Goal: Information Seeking & Learning: Learn about a topic

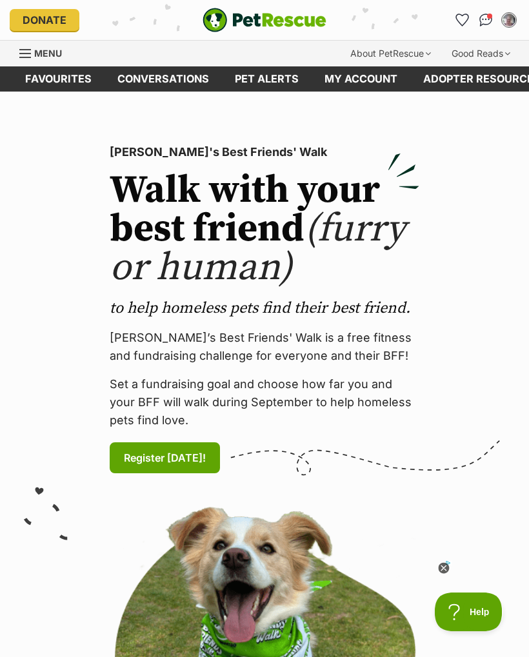
click at [485, 19] on img "Conversations" at bounding box center [486, 20] width 14 height 13
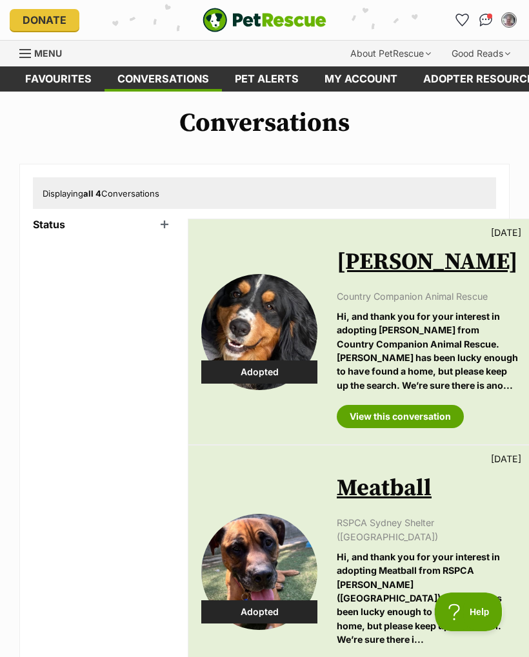
click at [25, 51] on div "Menu" at bounding box center [25, 53] width 13 height 10
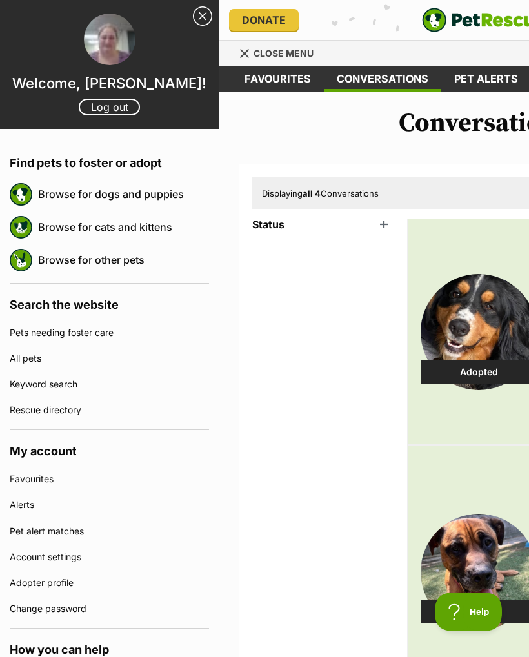
click at [150, 188] on link "Browse for dogs and puppies" at bounding box center [123, 193] width 171 height 27
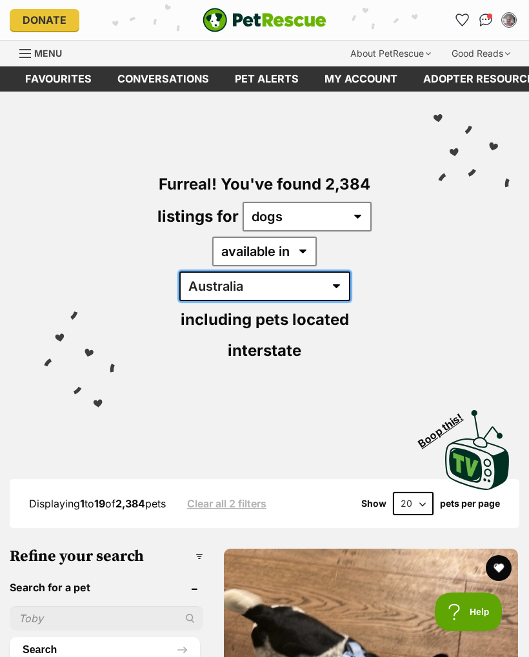
click at [344, 271] on select "Australia ACT NSW NT QLD SA TAS VIC WA" at bounding box center [264, 286] width 171 height 30
select select "[GEOGRAPHIC_DATA]"
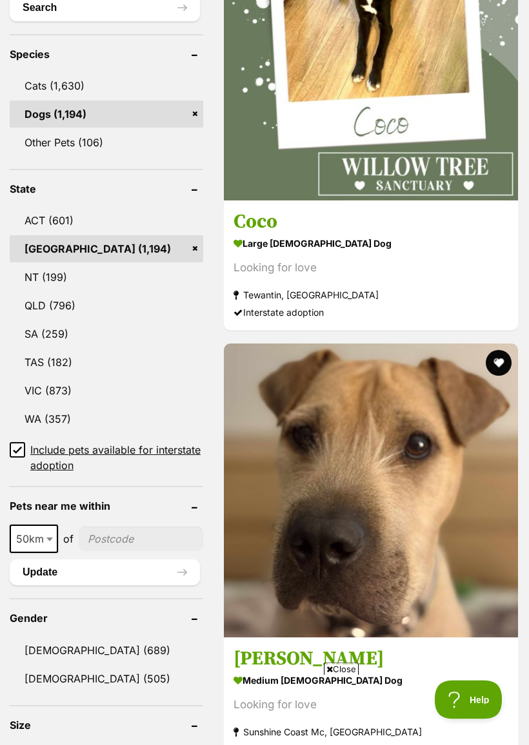
scroll to position [642, 0]
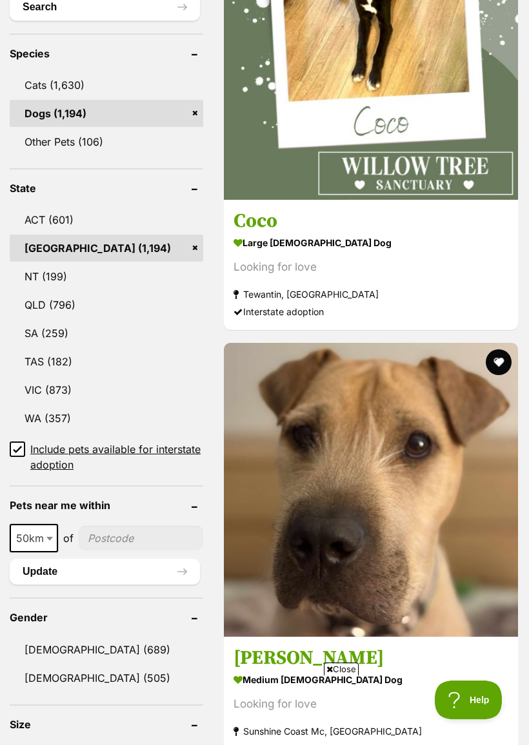
click at [101, 526] on input"] "postcode" at bounding box center [141, 538] width 124 height 24
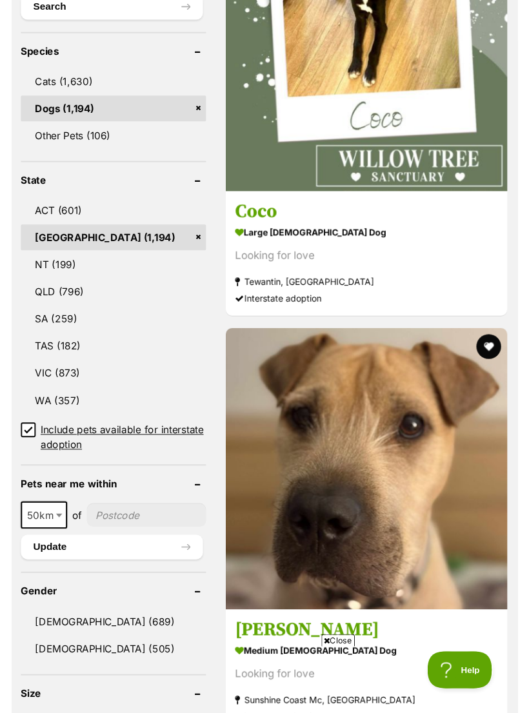
scroll to position [695, 0]
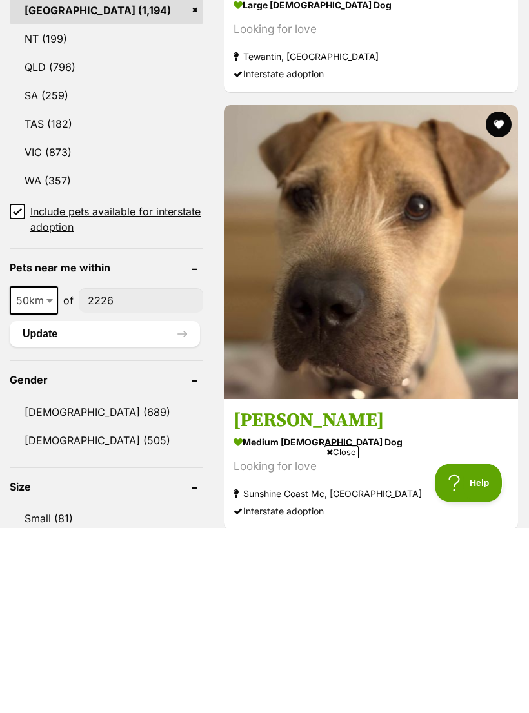
type input"] "2226"
click at [30, 506] on button "Update" at bounding box center [105, 519] width 190 height 26
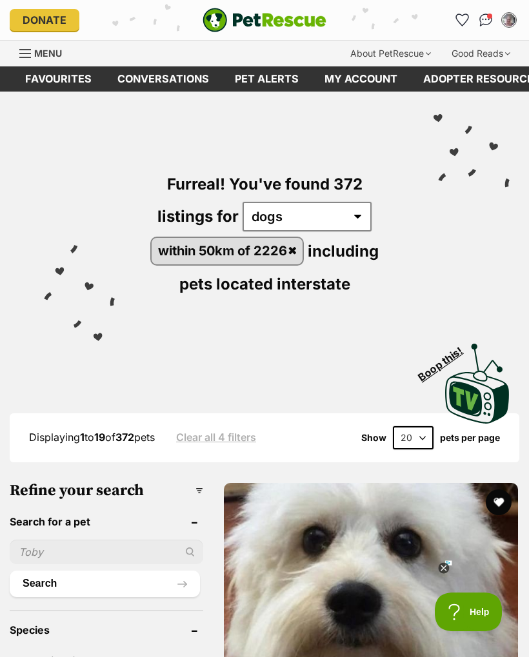
click at [447, 571] on icon at bounding box center [443, 568] width 11 height 11
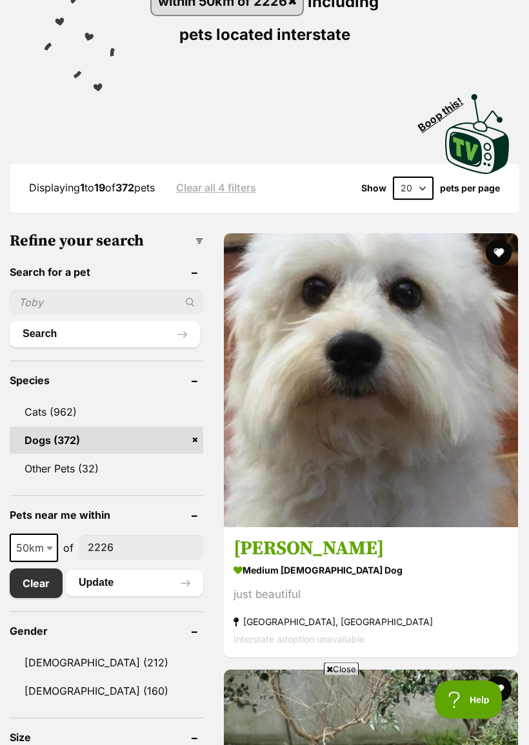
scroll to position [249, 0]
click at [281, 561] on strong "medium [DEMOGRAPHIC_DATA] Dog" at bounding box center [370, 570] width 275 height 19
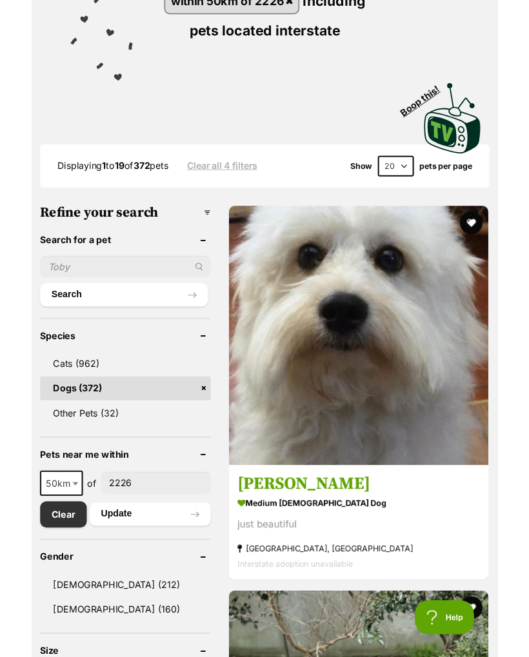
scroll to position [286, 0]
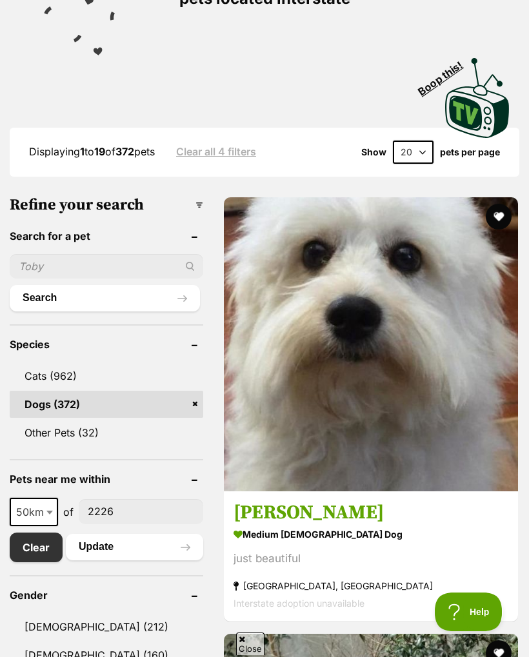
click at [445, 570] on icon at bounding box center [443, 567] width 5 height 5
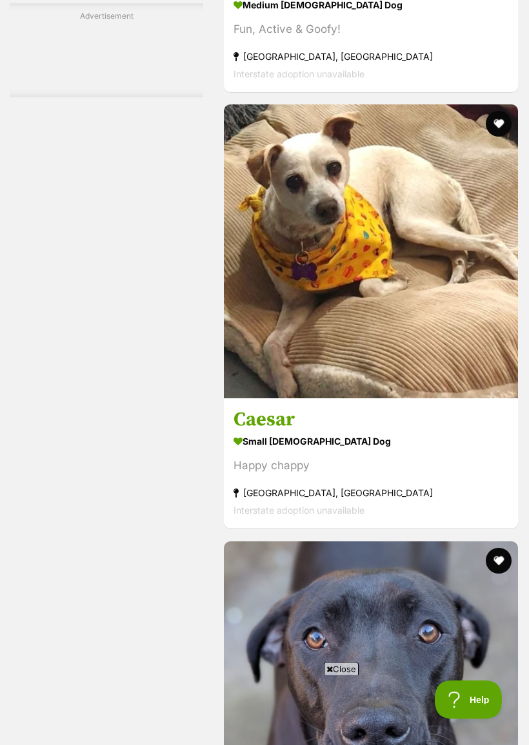
scroll to position [3152, 0]
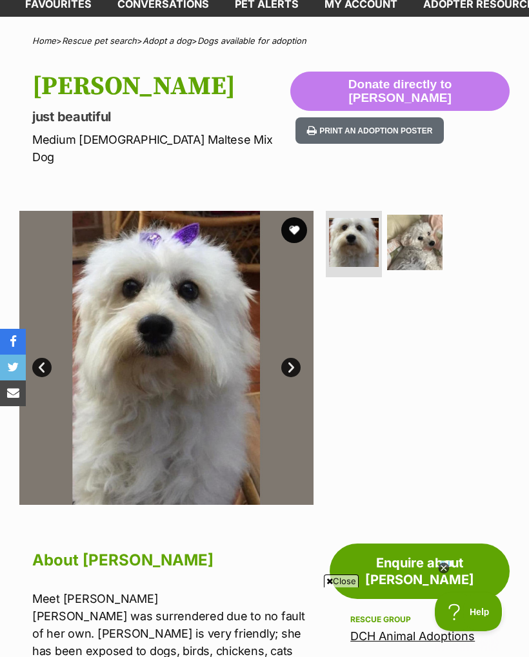
scroll to position [73, 0]
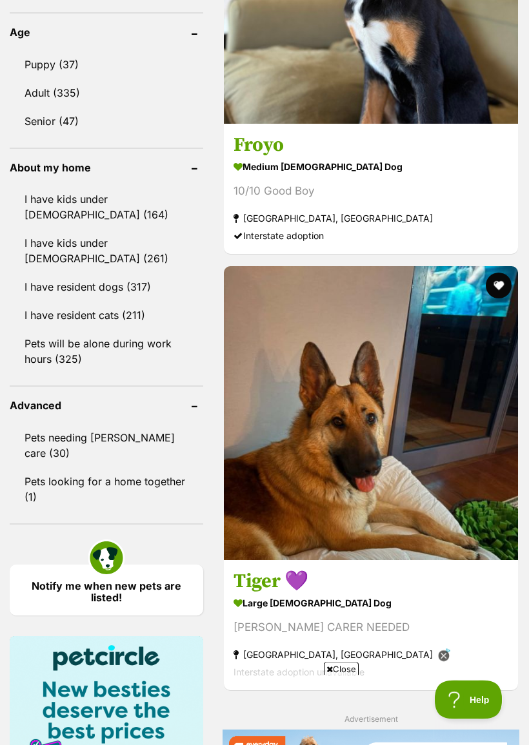
scroll to position [1089, 0]
click at [445, 656] on icon at bounding box center [443, 656] width 5 height 5
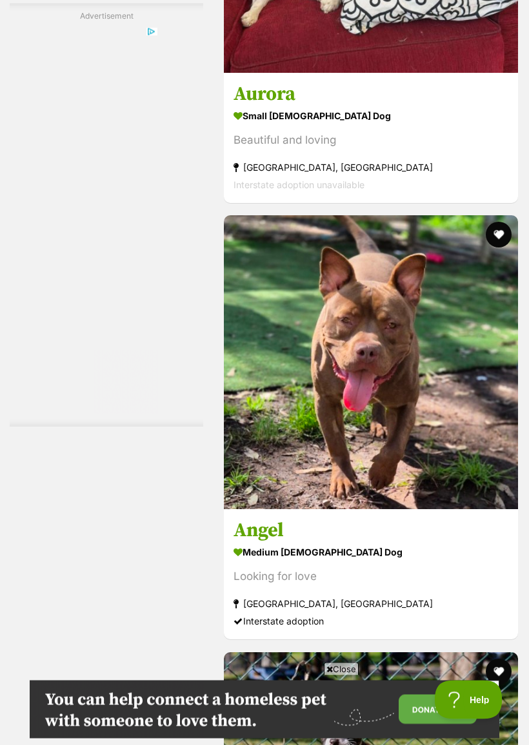
scroll to position [3031, 0]
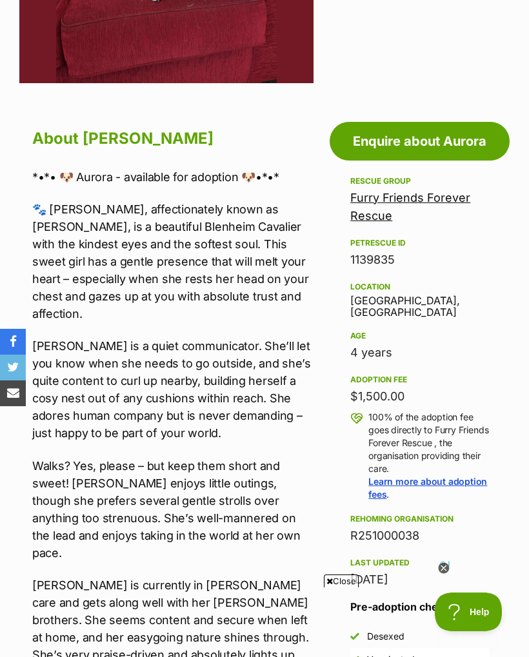
scroll to position [488, 0]
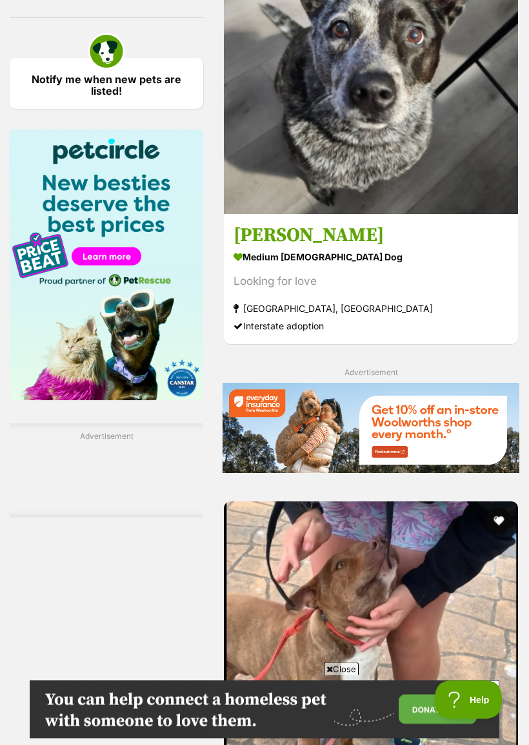
scroll to position [1597, 0]
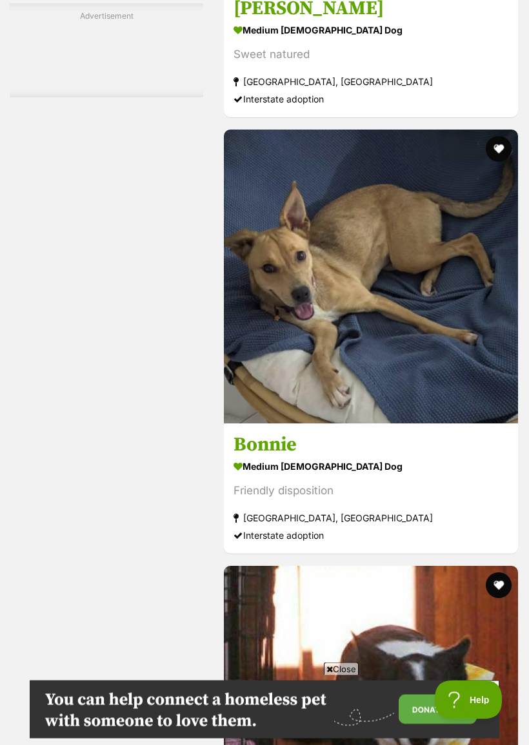
scroll to position [3277, 0]
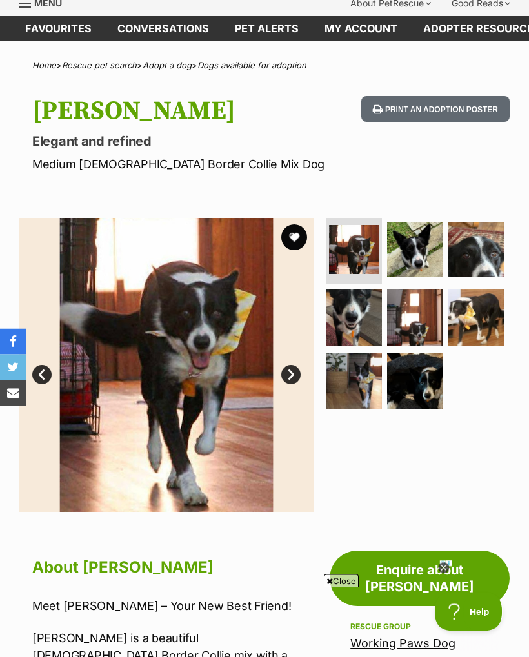
scroll to position [44, 0]
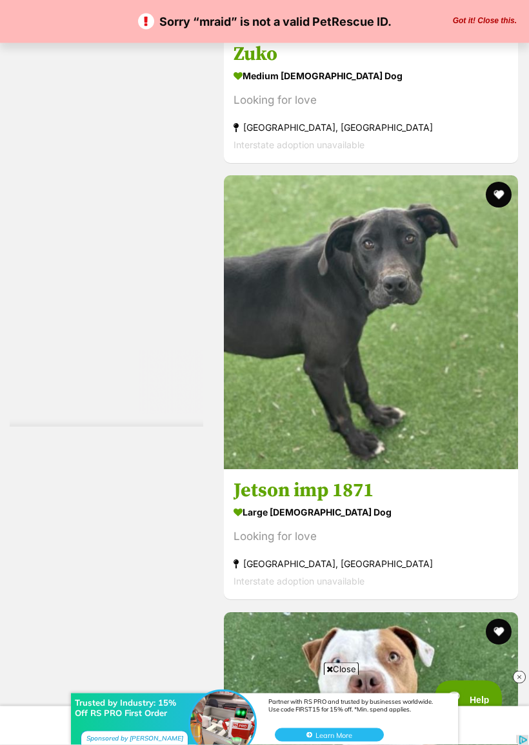
scroll to position [3071, 0]
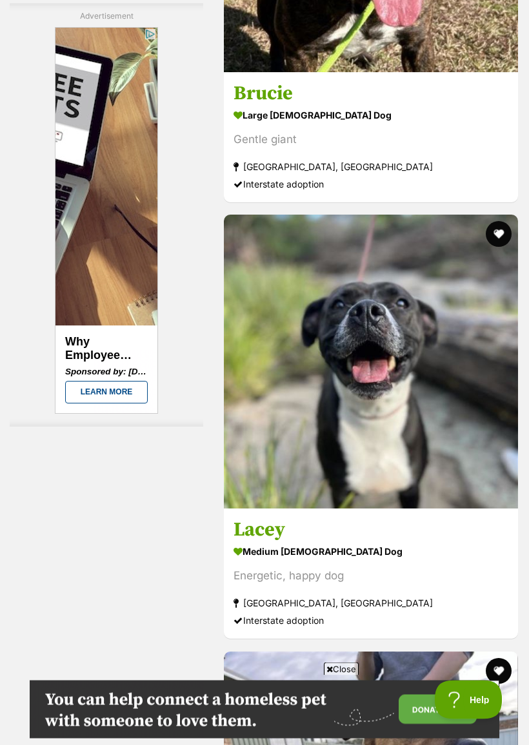
scroll to position [3032, 0]
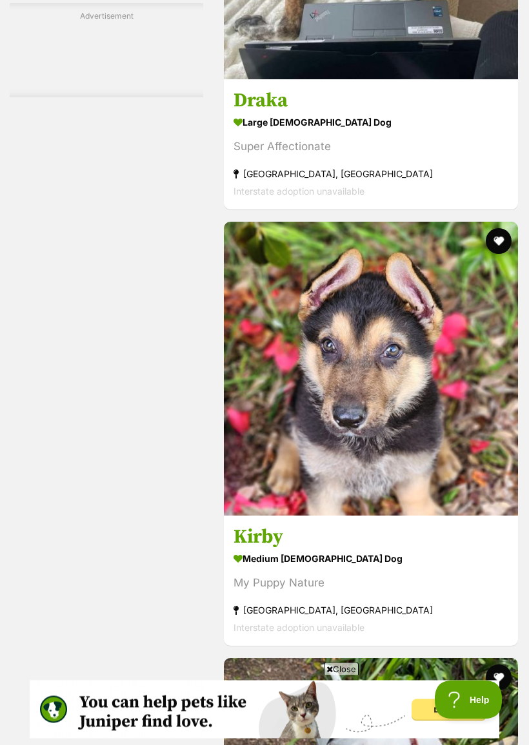
scroll to position [3185, 0]
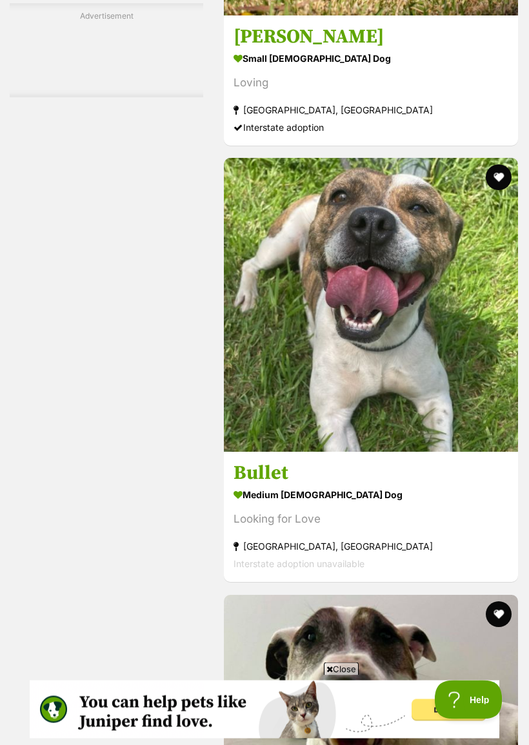
scroll to position [3089, 0]
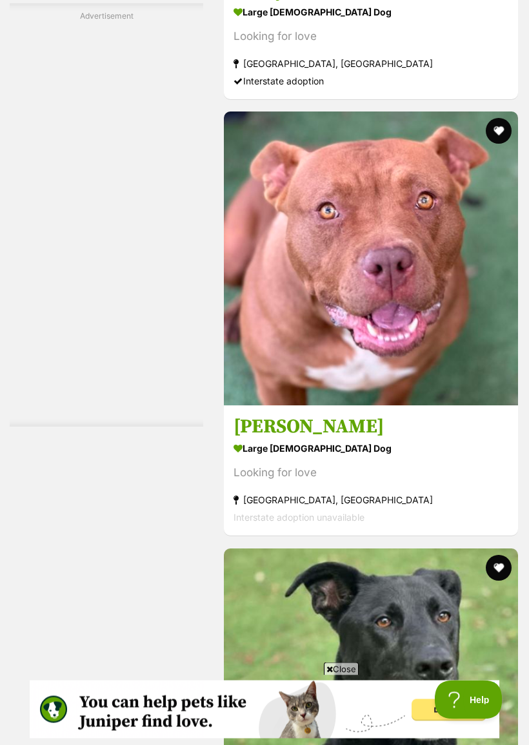
scroll to position [3135, 0]
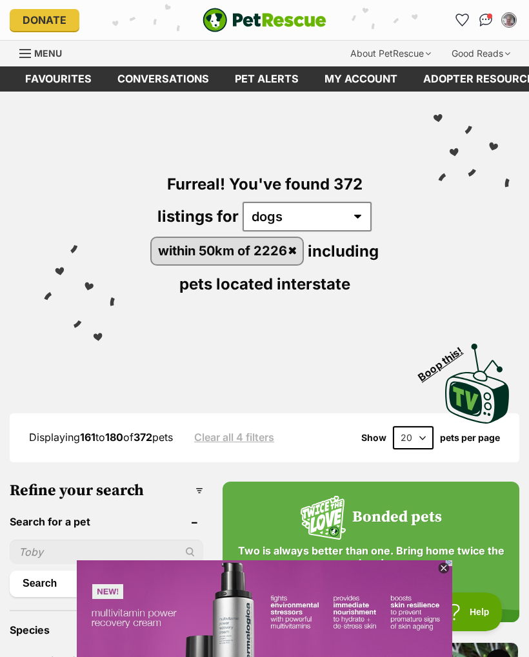
click at [444, 574] on div at bounding box center [444, 569] width 12 height 12
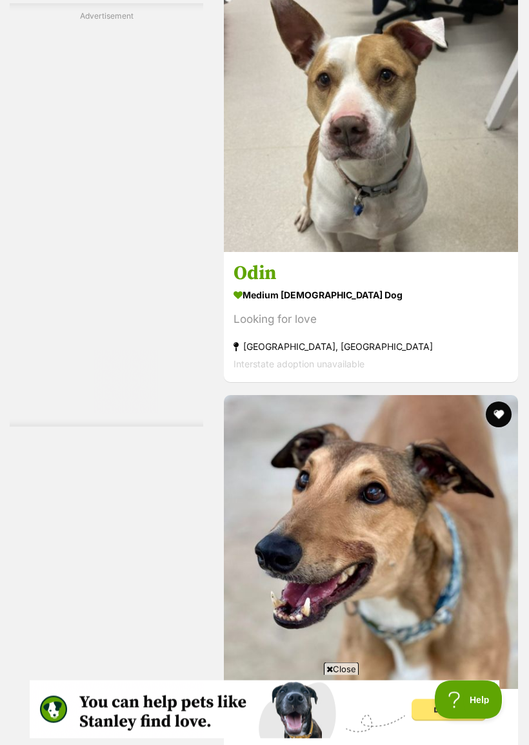
scroll to position [2576, 0]
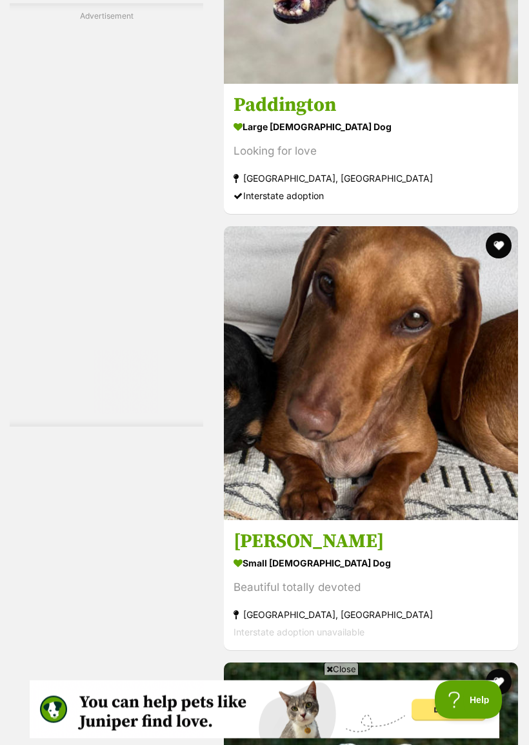
scroll to position [3181, 0]
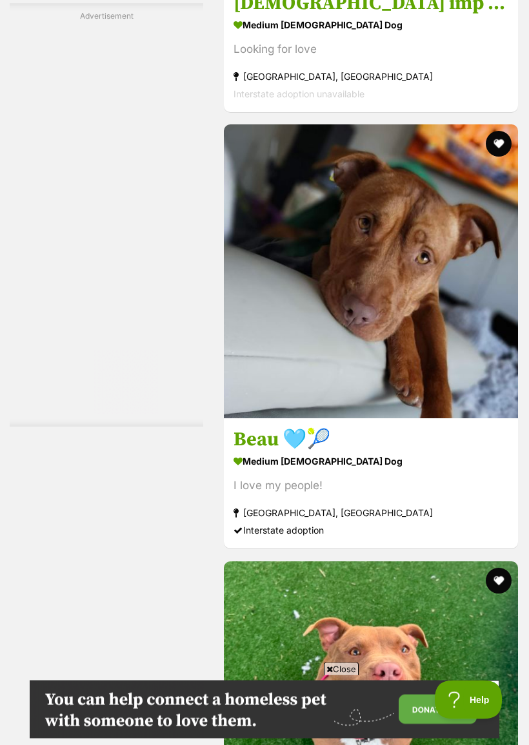
scroll to position [3122, 0]
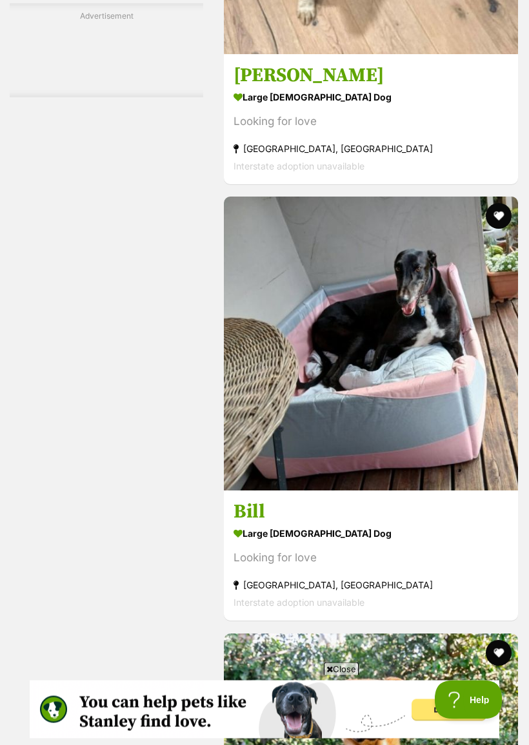
scroll to position [3054, 0]
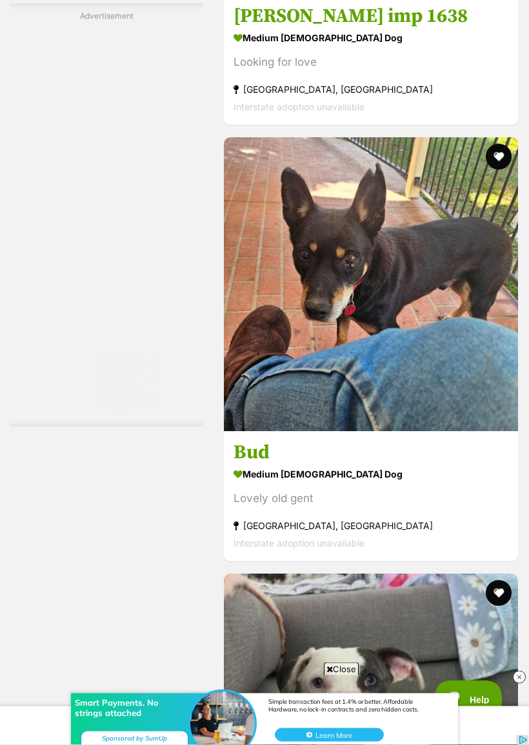
scroll to position [3270, 0]
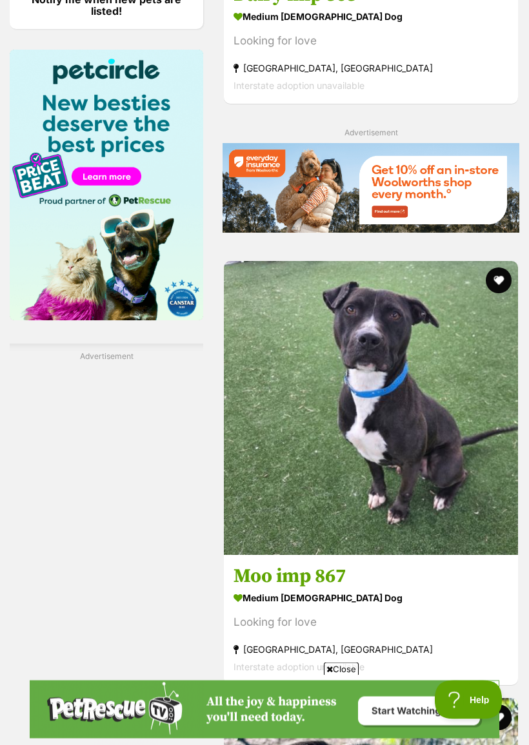
scroll to position [1676, 0]
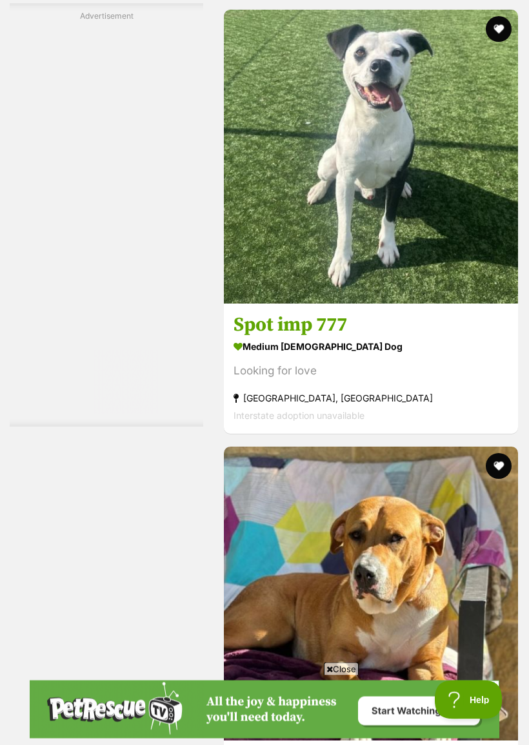
scroll to position [3237, 0]
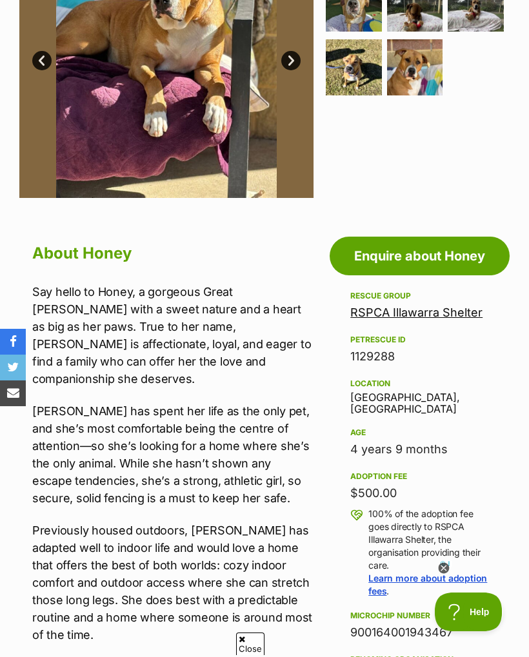
scroll to position [359, 0]
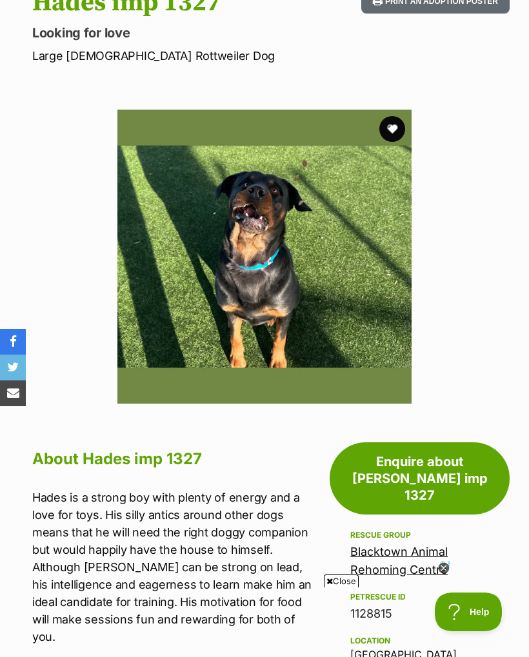
click at [393, 132] on button "favourite" at bounding box center [392, 129] width 26 height 26
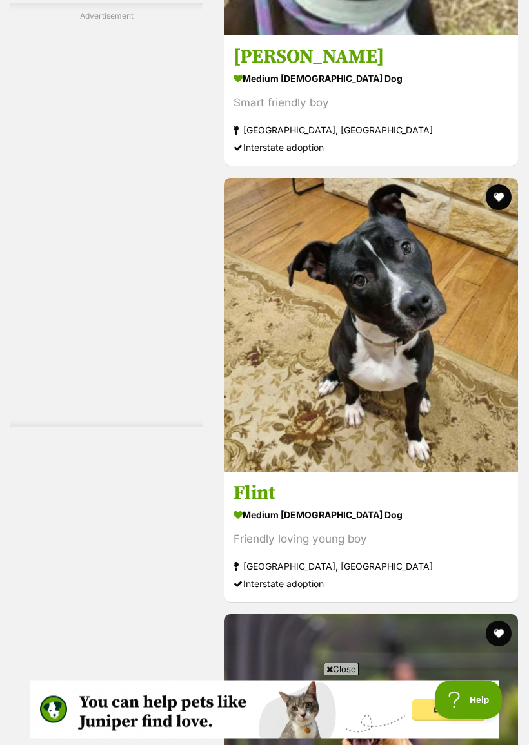
scroll to position [3229, 0]
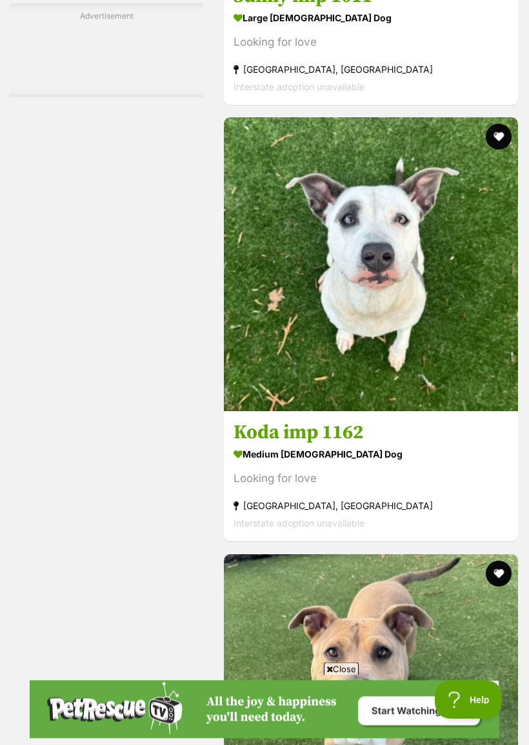
scroll to position [3129, 0]
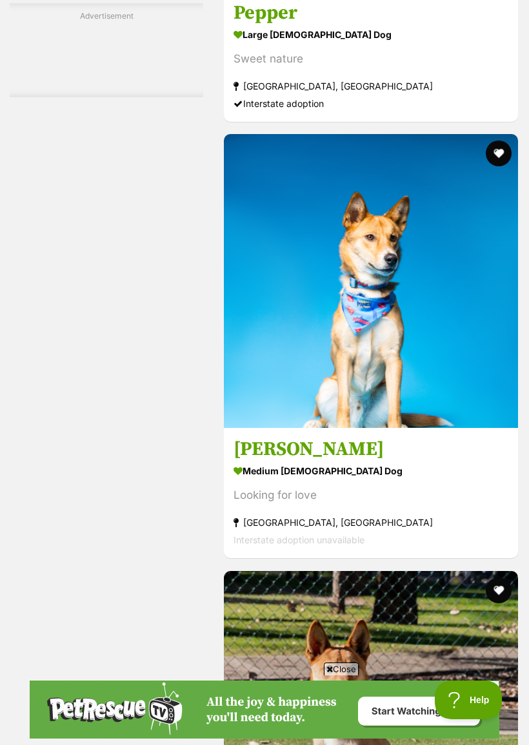
scroll to position [3120, 0]
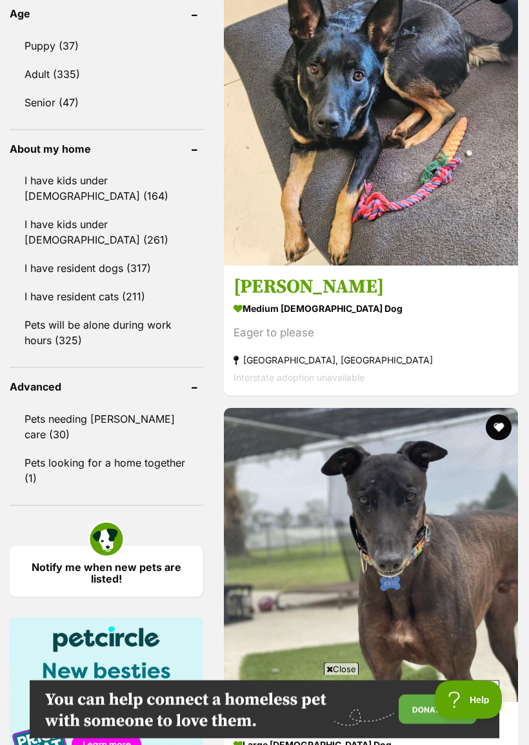
scroll to position [1108, 0]
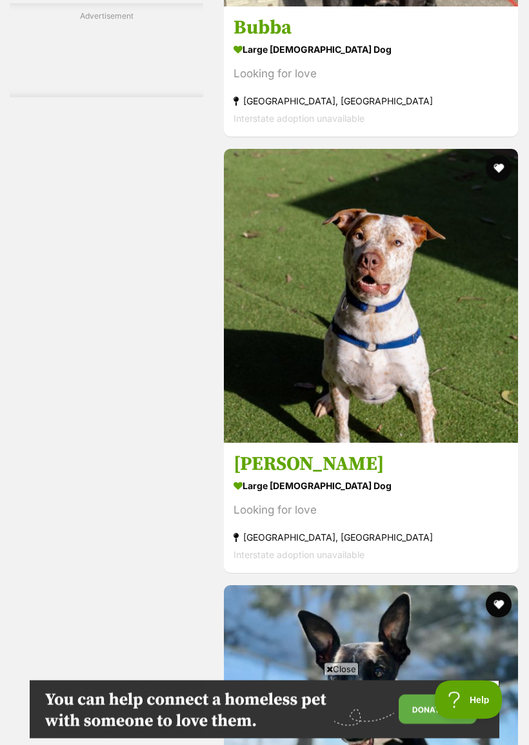
scroll to position [3258, 0]
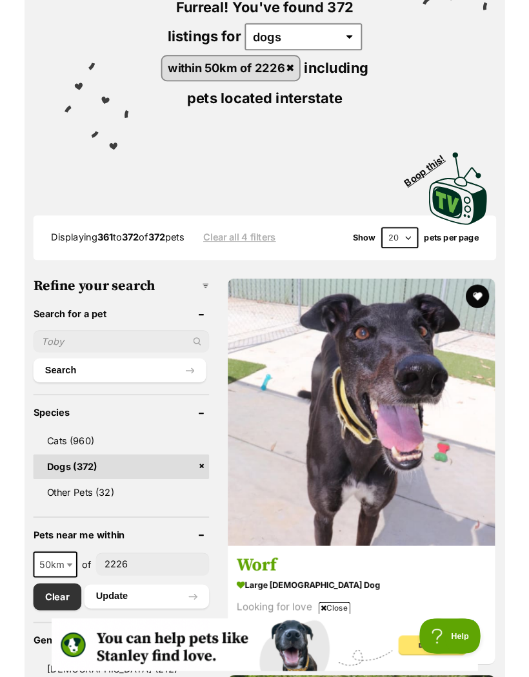
scroll to position [174, 0]
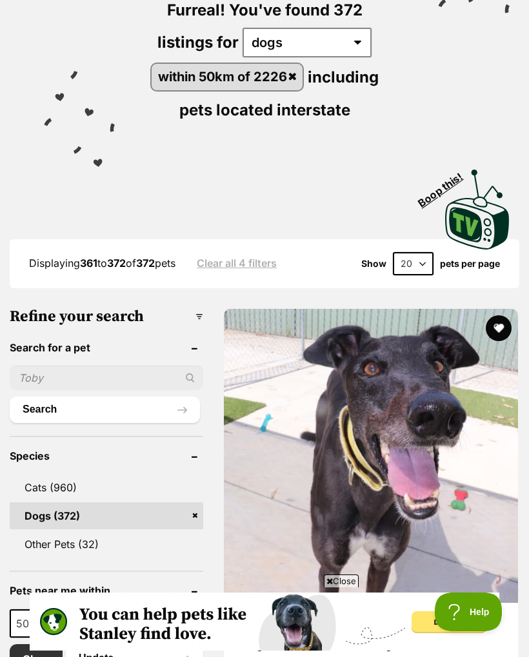
click at [67, 377] on input "text" at bounding box center [106, 377] width 193 height 24
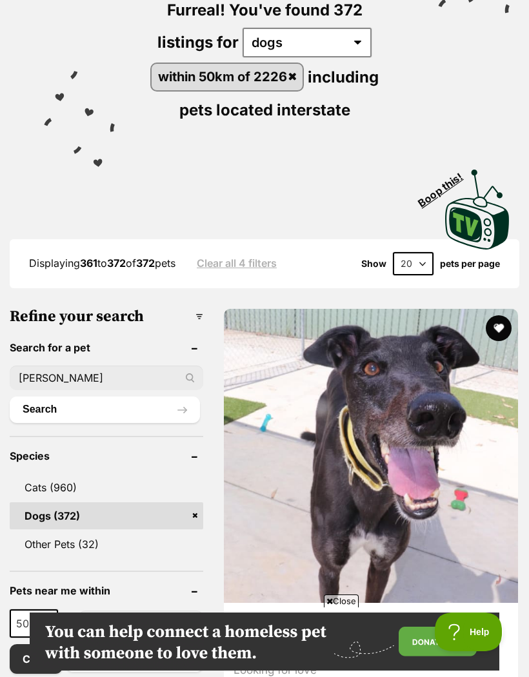
scroll to position [0, 0]
type input "[PERSON_NAME]"
click at [122, 409] on button "Search" at bounding box center [105, 409] width 190 height 26
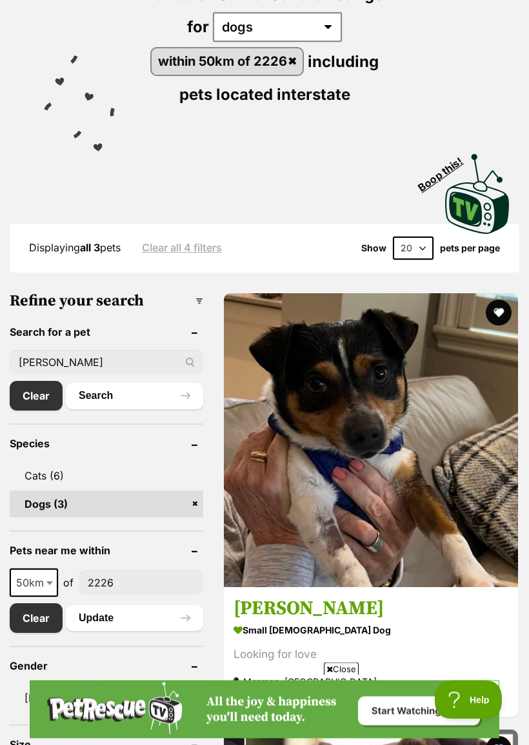
scroll to position [189, 0]
click at [503, 656] on button "favourite" at bounding box center [498, 749] width 26 height 26
